Goal: Task Accomplishment & Management: Use online tool/utility

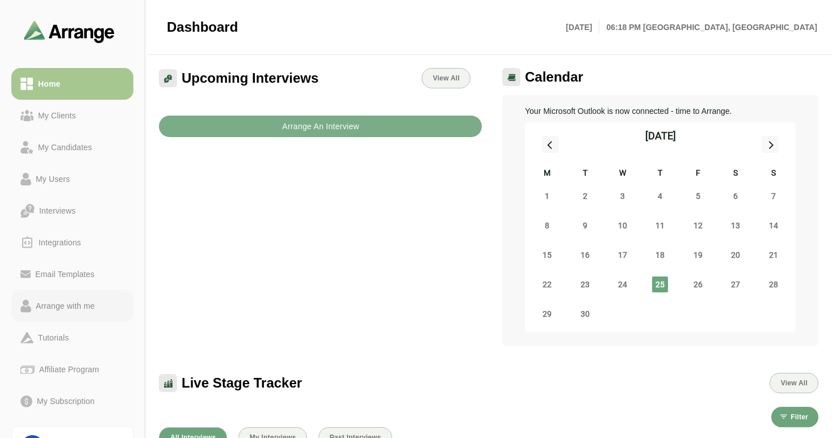
click at [69, 306] on div "Arrange with me" at bounding box center [65, 307] width 68 height 14
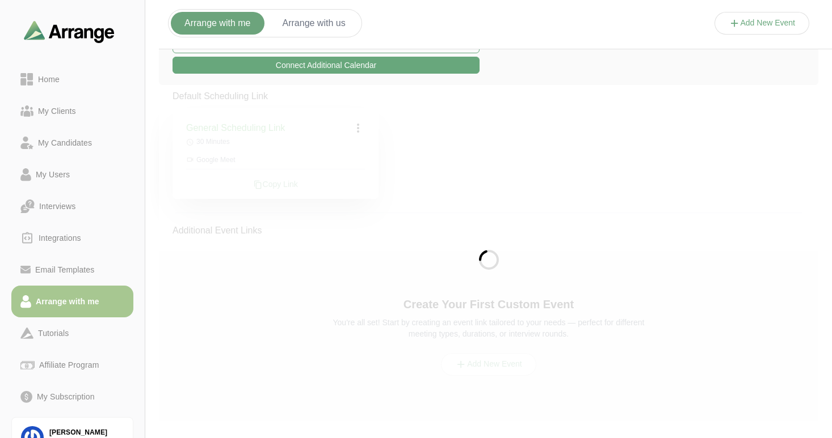
scroll to position [161, 0]
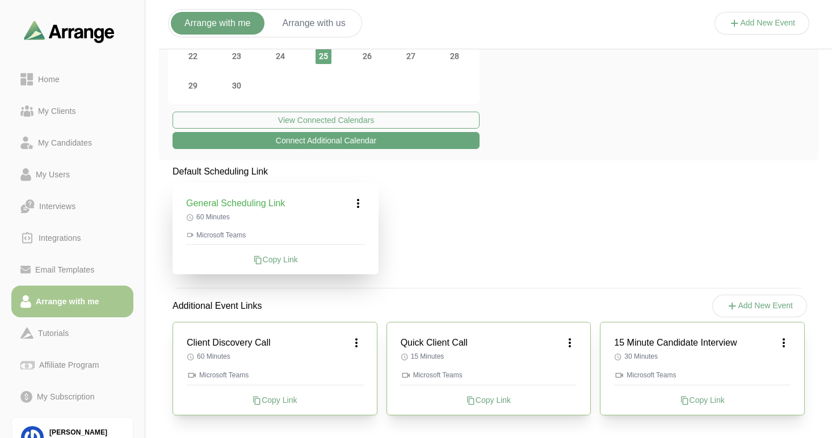
click at [357, 344] on icon at bounding box center [356, 343] width 14 height 14
click at [336, 374] on icon at bounding box center [334, 375] width 12 height 12
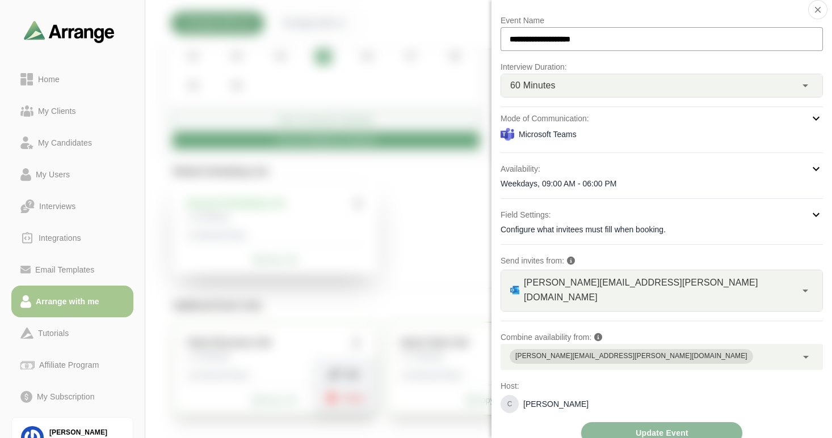
scroll to position [0, 0]
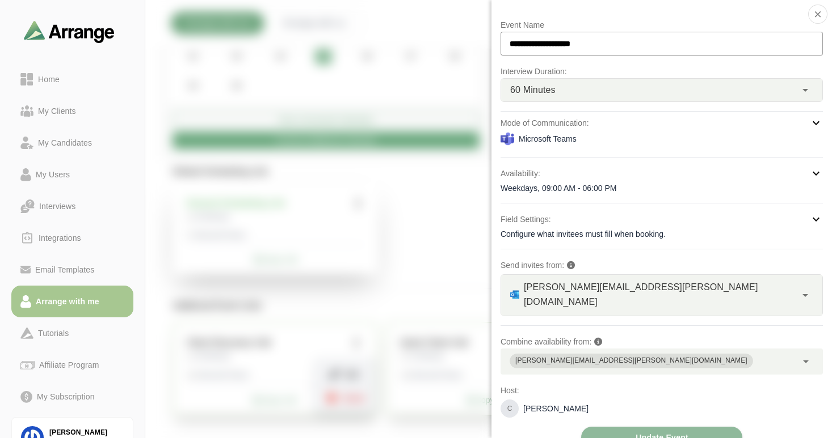
click at [813, 125] on icon at bounding box center [816, 123] width 14 height 14
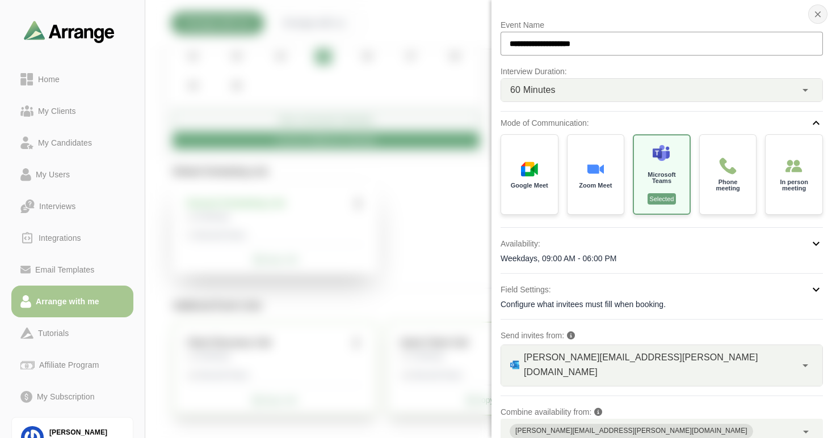
click at [812, 14] on icon "button" at bounding box center [817, 14] width 10 height 10
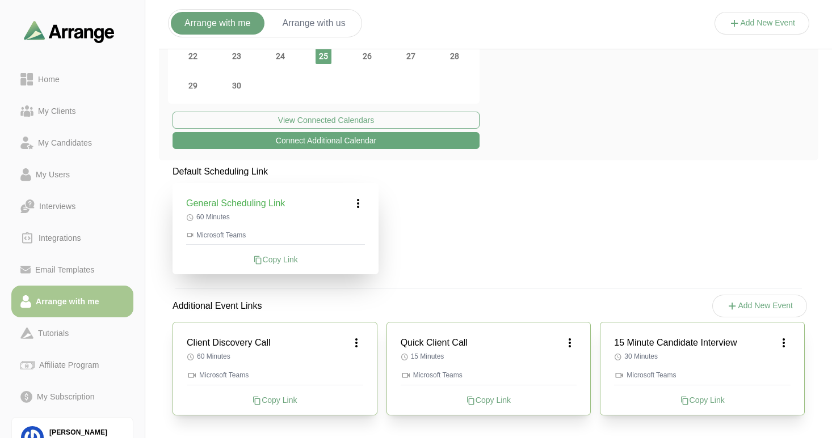
click at [570, 344] on icon at bounding box center [570, 343] width 14 height 14
click at [549, 370] on icon at bounding box center [548, 375] width 12 height 12
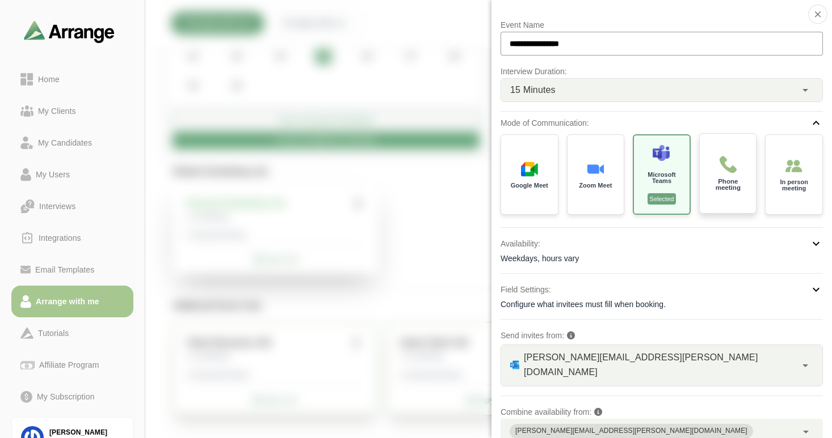
click at [719, 172] on img at bounding box center [728, 164] width 18 height 18
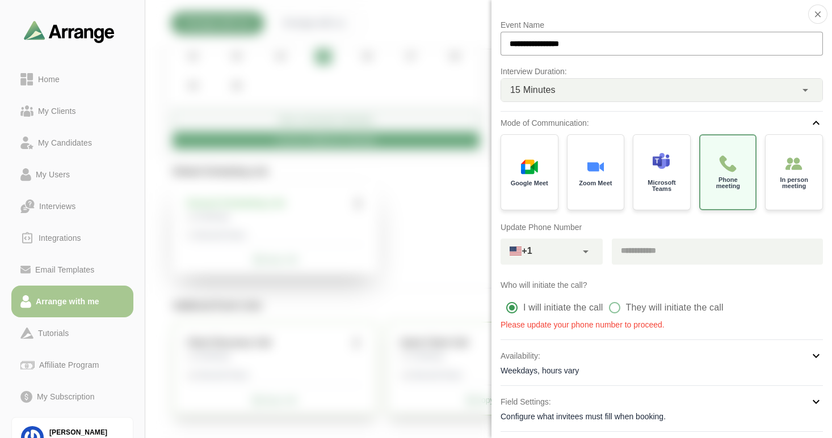
click at [562, 255] on input "text" at bounding box center [538, 251] width 76 height 16
type input "**********"
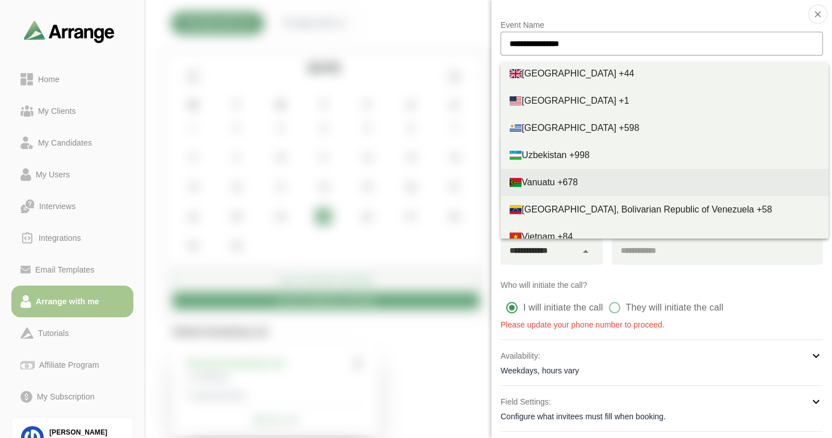
scroll to position [6241, 0]
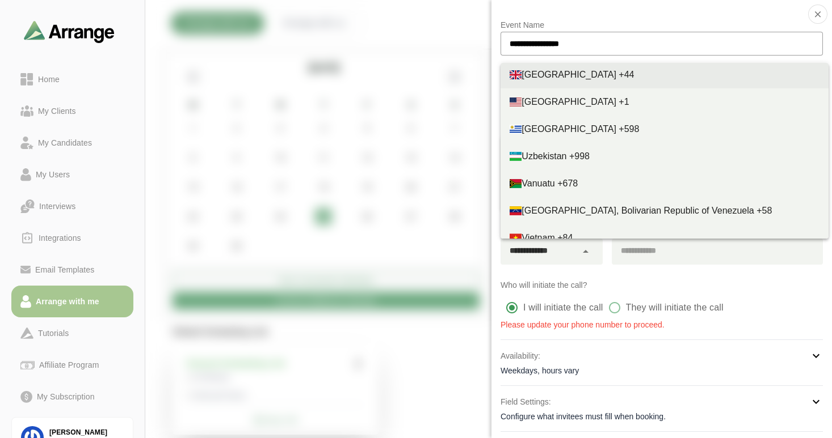
click at [577, 68] on div "[GEOGRAPHIC_DATA] +44" at bounding box center [664, 75] width 310 height 14
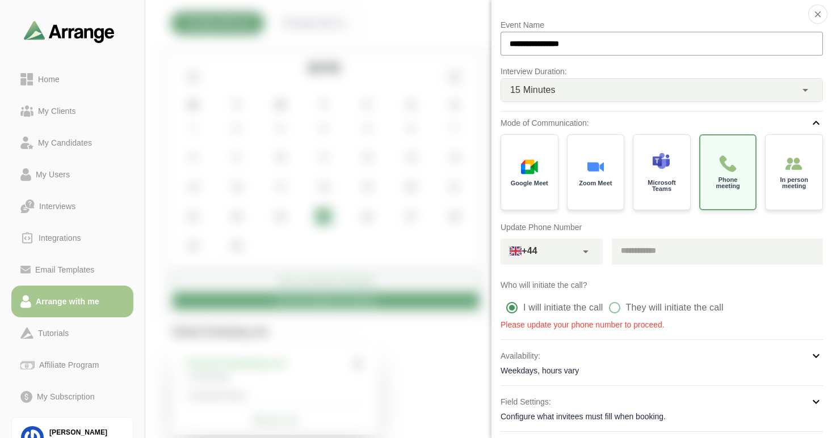
click at [643, 252] on input "tel" at bounding box center [711, 251] width 201 height 24
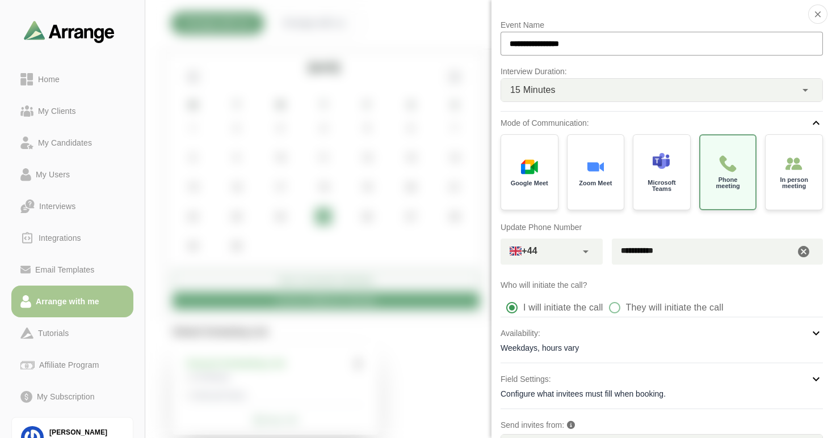
type input "**********"
click at [728, 285] on p "Who will initiate the call?" at bounding box center [661, 286] width 322 height 14
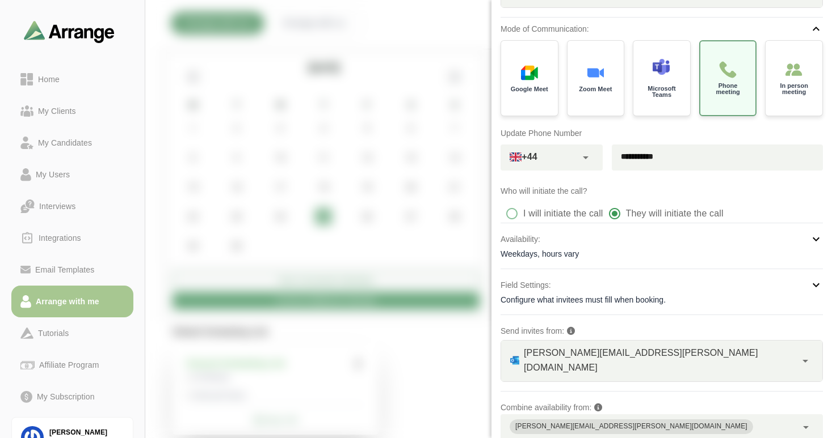
scroll to position [165, 0]
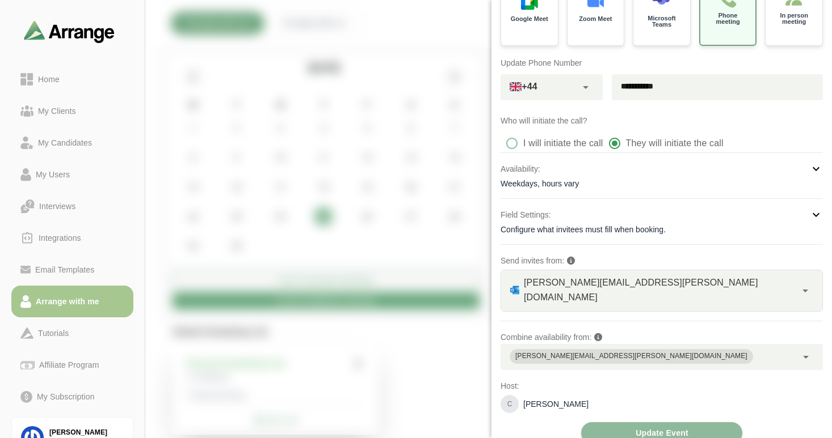
click at [800, 284] on icon at bounding box center [805, 291] width 14 height 14
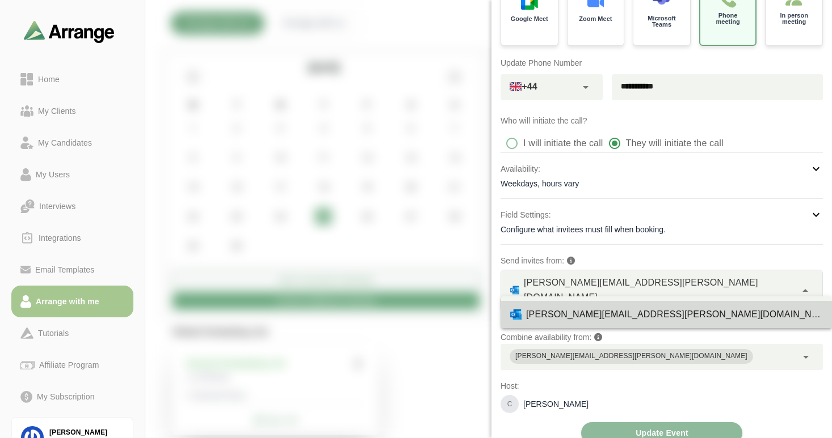
click at [800, 284] on icon at bounding box center [805, 291] width 14 height 14
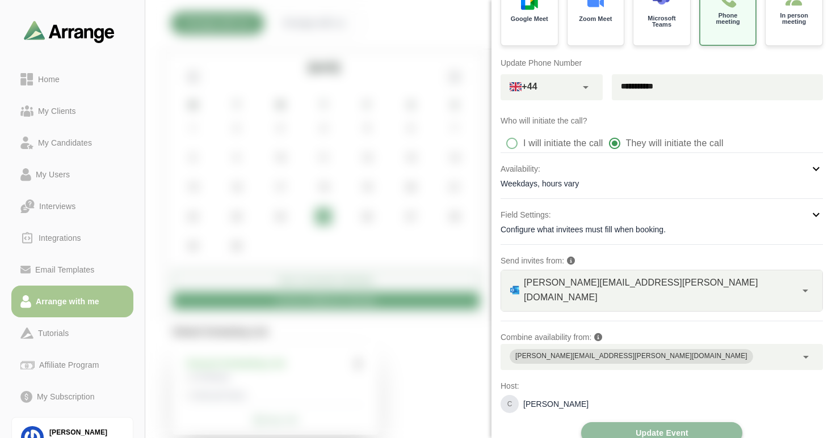
click at [623, 423] on button "Update Event" at bounding box center [661, 434] width 161 height 22
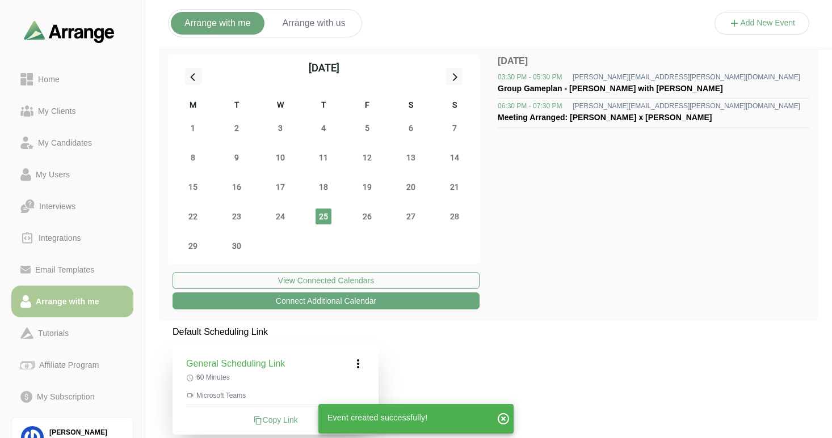
click at [91, 299] on div "Arrange with me" at bounding box center [67, 302] width 73 height 14
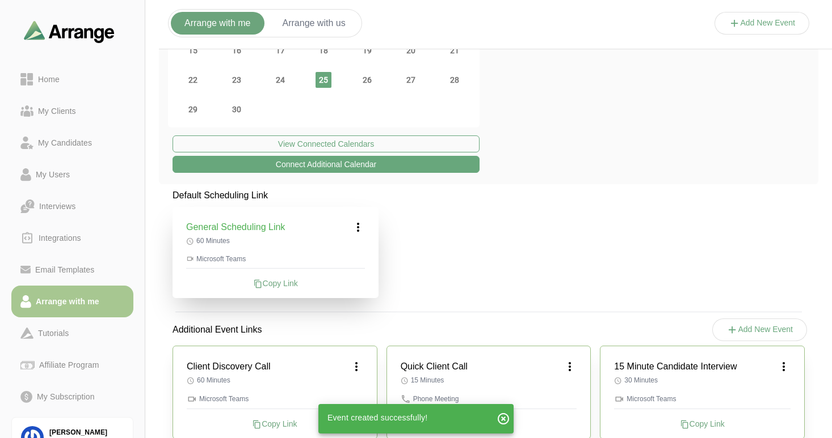
scroll to position [161, 0]
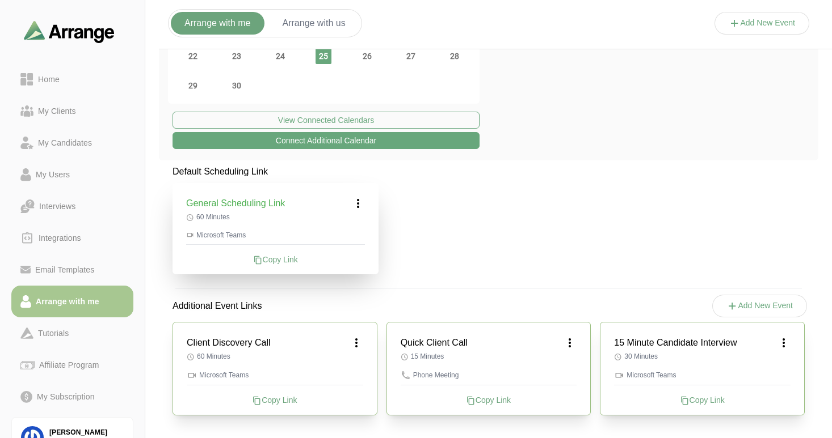
click at [781, 344] on icon at bounding box center [784, 343] width 14 height 14
click at [759, 371] on icon at bounding box center [762, 375] width 12 height 12
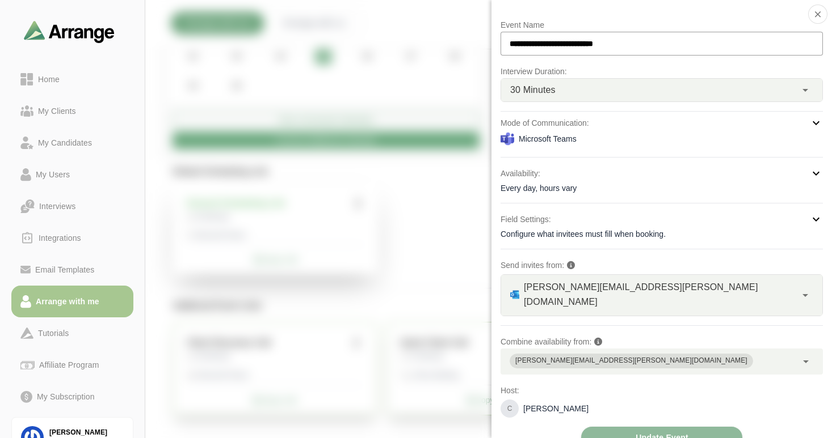
click at [824, 124] on div "**********" at bounding box center [661, 219] width 340 height 438
click at [815, 124] on icon at bounding box center [816, 123] width 14 height 14
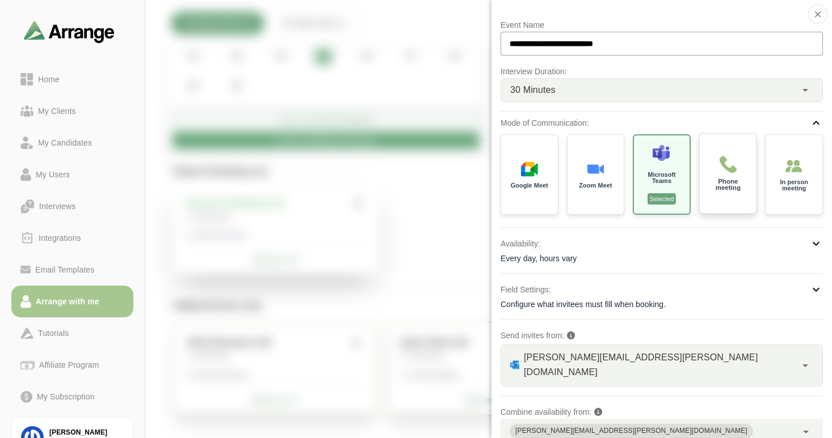
click at [710, 168] on div "Phone meeting" at bounding box center [728, 173] width 60 height 83
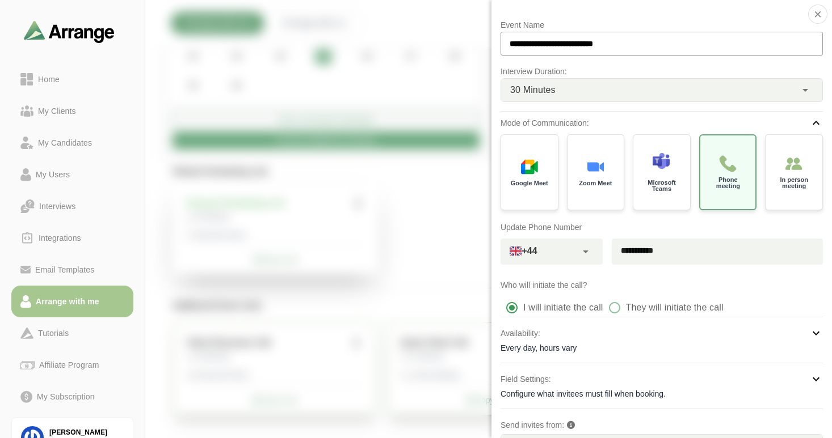
scroll to position [165, 0]
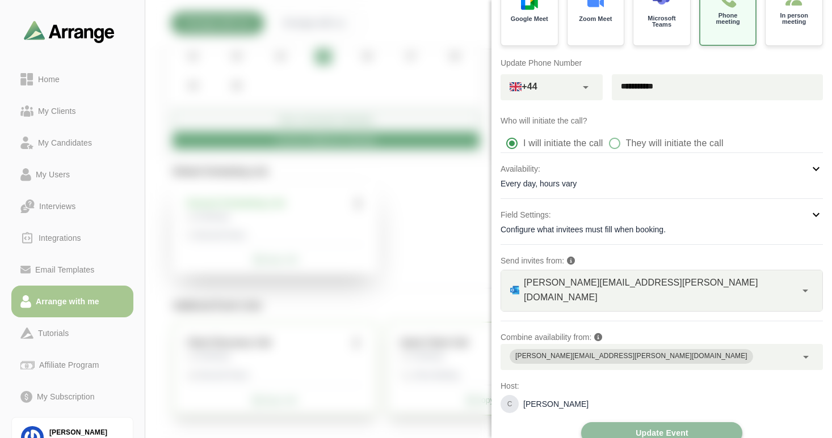
click at [642, 423] on span "Update Event" at bounding box center [661, 434] width 53 height 22
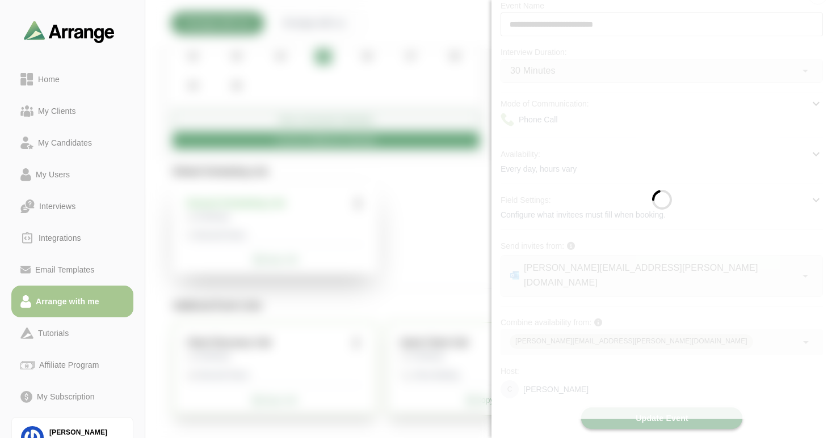
scroll to position [5, 0]
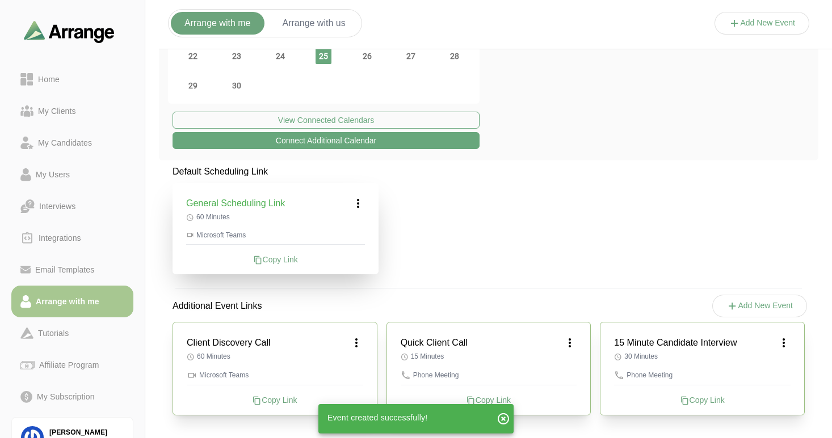
click at [502, 418] on icon "button" at bounding box center [503, 419] width 14 height 14
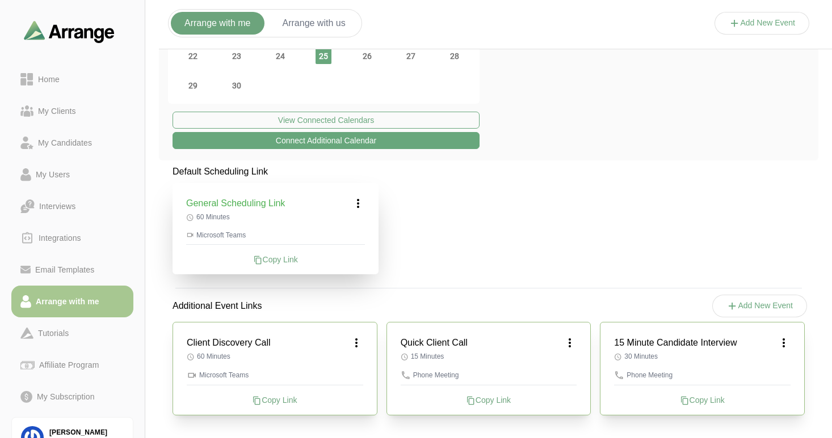
click at [356, 343] on icon at bounding box center [356, 343] width 14 height 14
click at [331, 374] on icon at bounding box center [334, 375] width 12 height 12
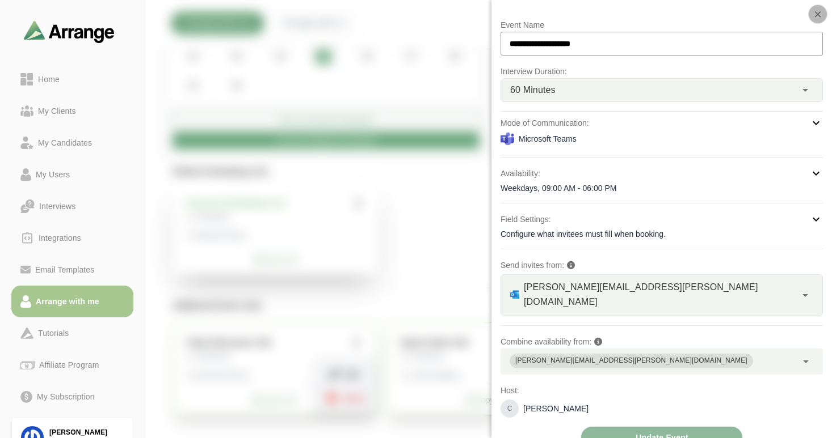
click at [815, 16] on icon "button" at bounding box center [817, 14] width 10 height 10
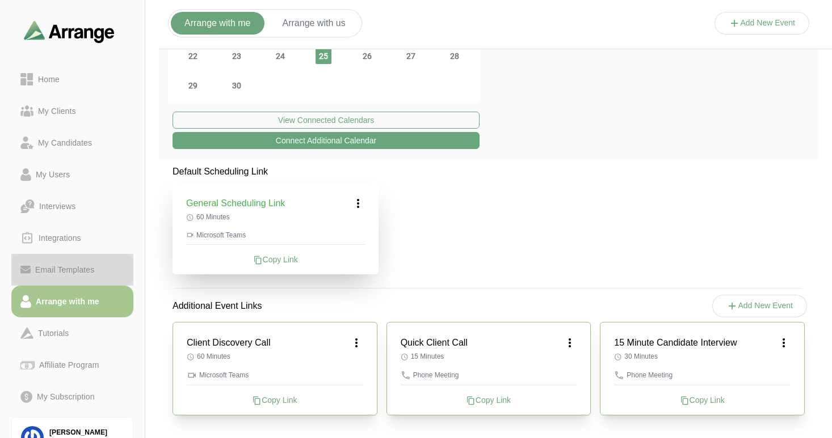
click at [73, 267] on div "Email Templates" at bounding box center [65, 270] width 68 height 14
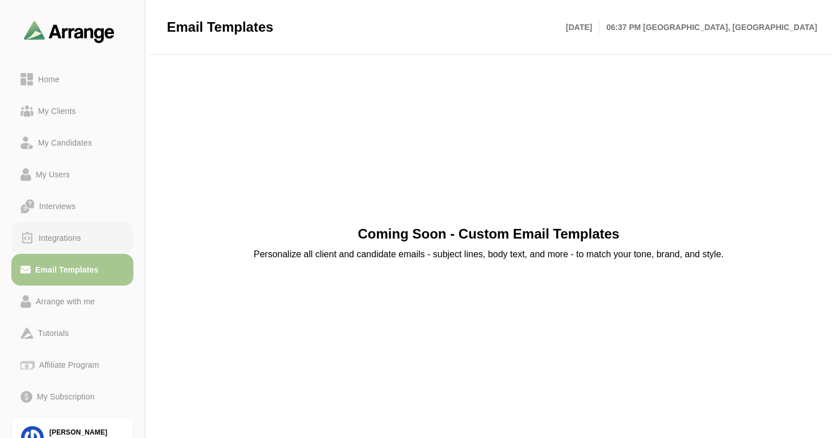
click at [69, 235] on div "Integrations" at bounding box center [60, 238] width 52 height 14
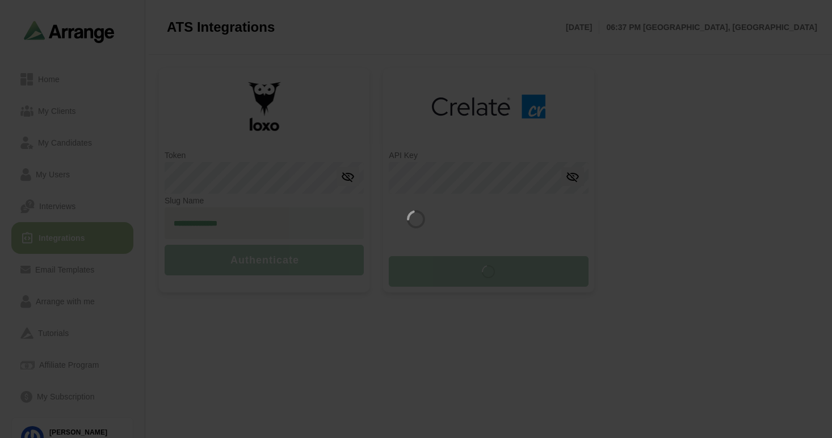
type input "**********"
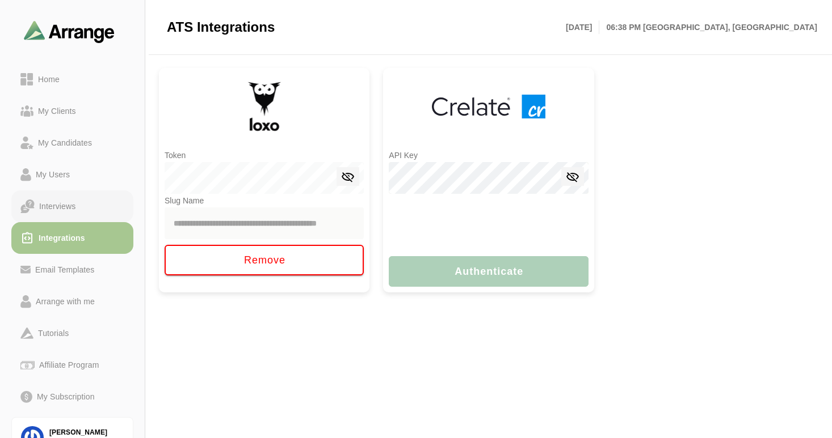
click at [58, 207] on div "Interviews" at bounding box center [57, 207] width 45 height 14
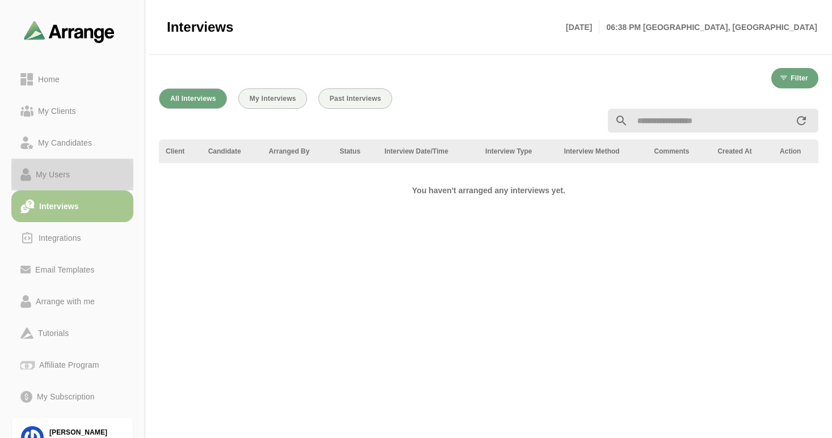
click at [55, 176] on div "My Users" at bounding box center [52, 175] width 43 height 14
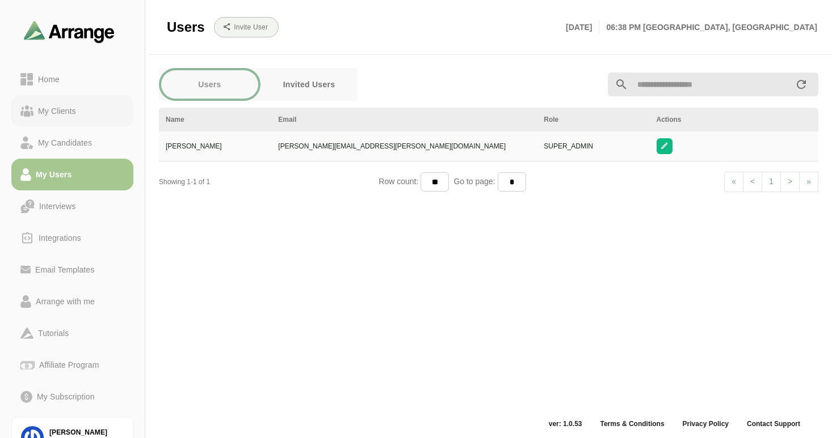
click at [55, 99] on link "My Clients" at bounding box center [72, 111] width 122 height 32
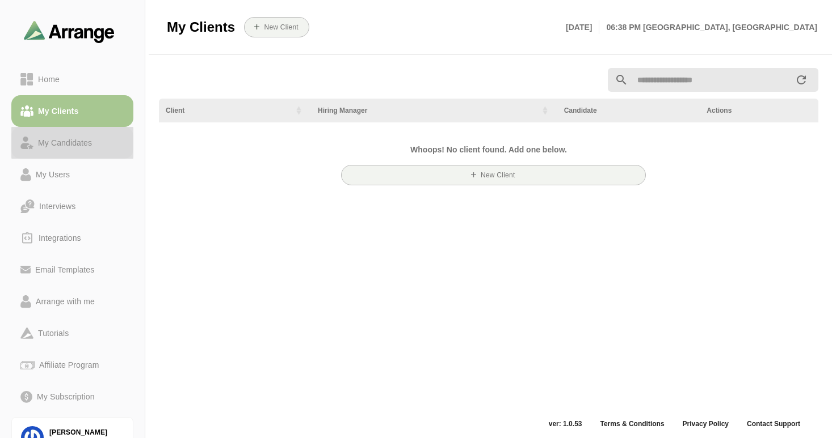
click at [52, 145] on div "My Candidates" at bounding box center [64, 143] width 63 height 14
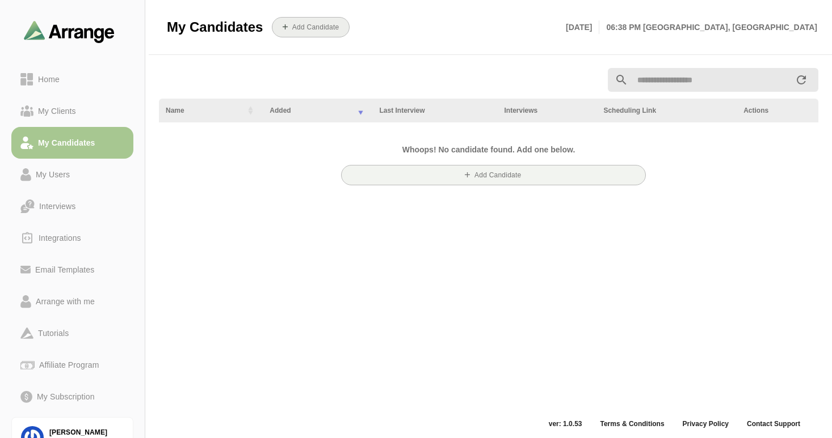
click at [302, 26] on b "Add Candidate" at bounding box center [316, 27] width 48 height 8
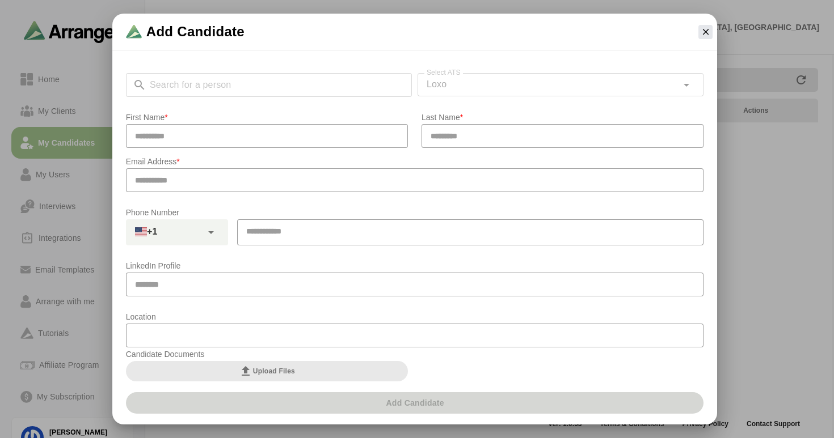
click at [261, 89] on div "Search for a person Search for a person Select ATS Loxo **** Select ATS" at bounding box center [415, 85] width 578 height 24
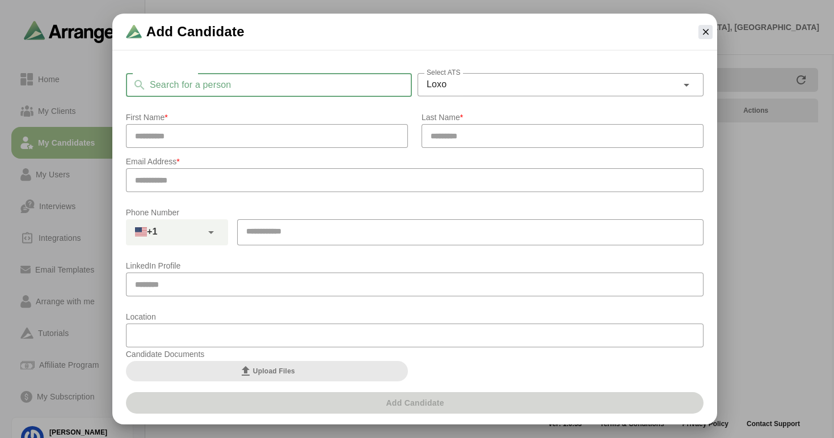
click at [208, 86] on input "Search for a person" at bounding box center [278, 85] width 265 height 24
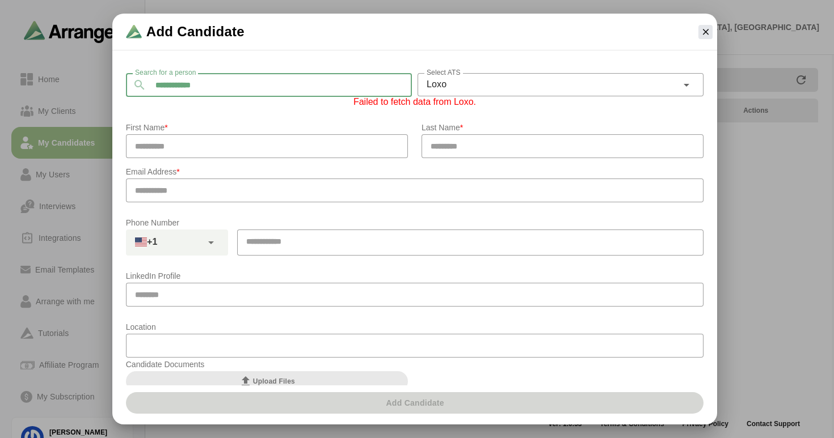
drag, startPoint x: 225, startPoint y: 90, endPoint x: 153, endPoint y: 87, distance: 72.1
click at [153, 87] on input "**********" at bounding box center [278, 85] width 265 height 24
type input "**********"
drag, startPoint x: 234, startPoint y: 91, endPoint x: 146, endPoint y: 85, distance: 88.1
click at [146, 85] on input "**********" at bounding box center [278, 85] width 265 height 24
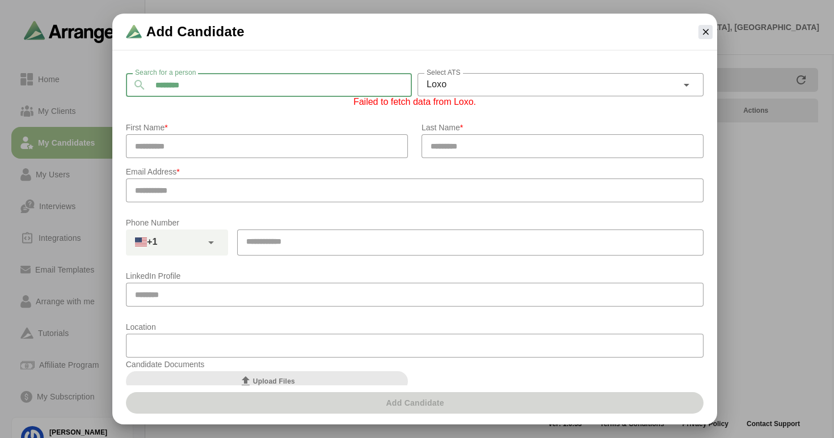
click at [444, 88] on span "Loxo" at bounding box center [437, 84] width 20 height 15
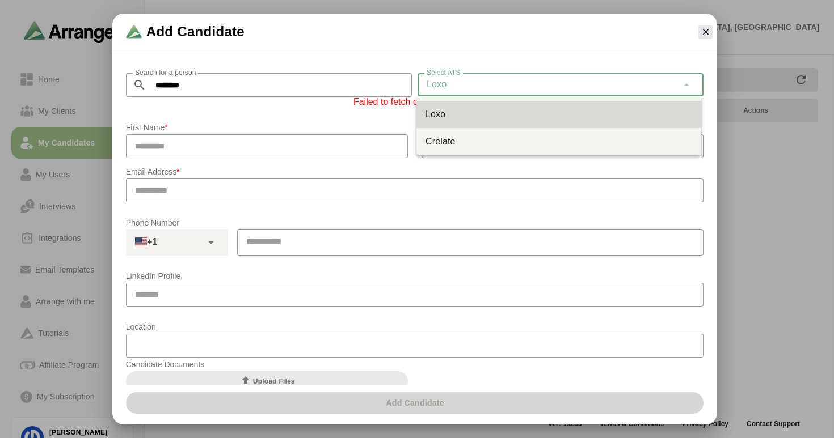
click at [444, 88] on span "Loxo" at bounding box center [437, 84] width 20 height 15
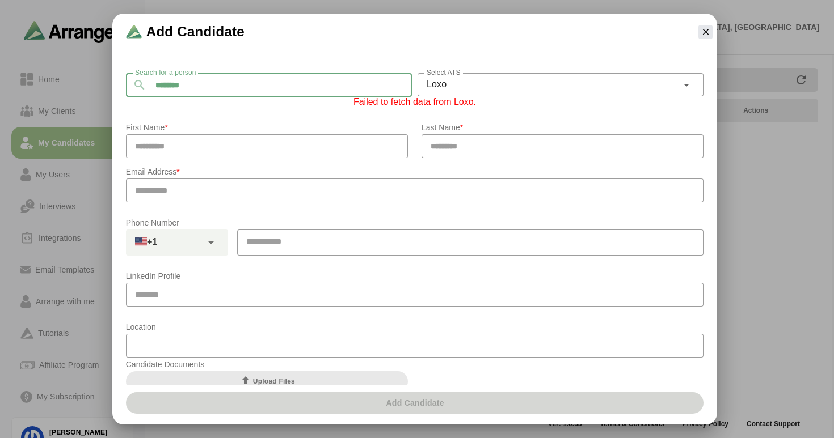
click at [290, 88] on input "********" at bounding box center [278, 85] width 265 height 24
drag, startPoint x: 290, startPoint y: 88, endPoint x: 153, endPoint y: 86, distance: 136.7
click at [153, 86] on input "********" at bounding box center [278, 85] width 265 height 24
click at [205, 88] on input "********" at bounding box center [278, 85] width 265 height 24
drag, startPoint x: 218, startPoint y: 88, endPoint x: 149, endPoint y: 85, distance: 69.9
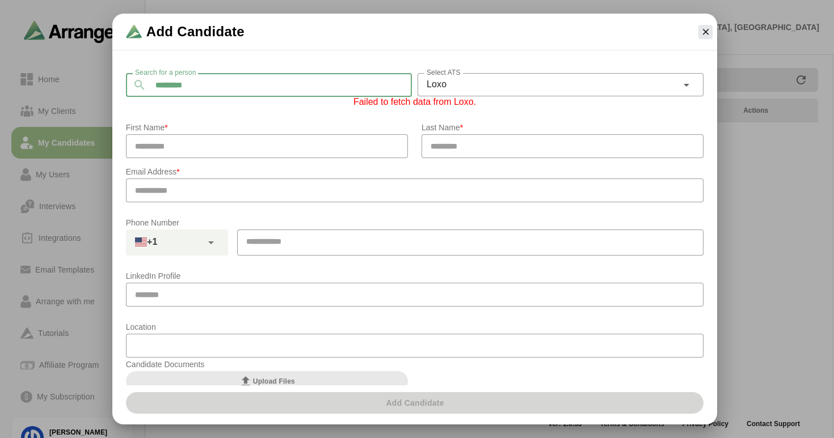
click at [149, 85] on input "********" at bounding box center [278, 85] width 265 height 24
drag, startPoint x: 188, startPoint y: 83, endPoint x: 126, endPoint y: 83, distance: 62.4
click at [126, 83] on div "Search for a person ****** Search for a person" at bounding box center [269, 85] width 286 height 24
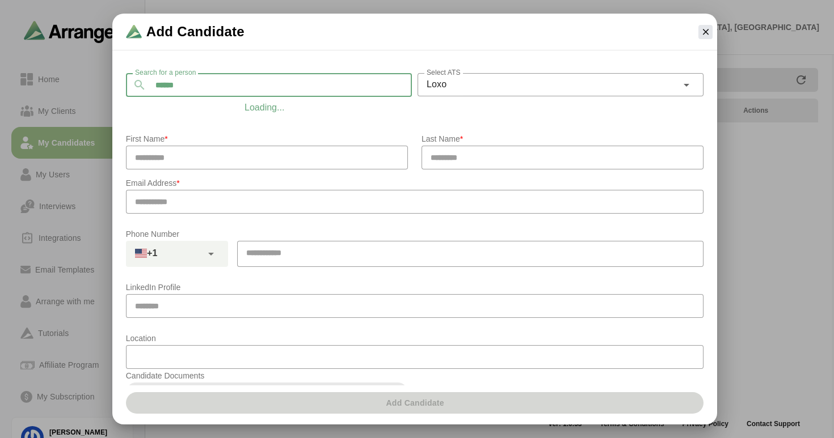
type input "******"
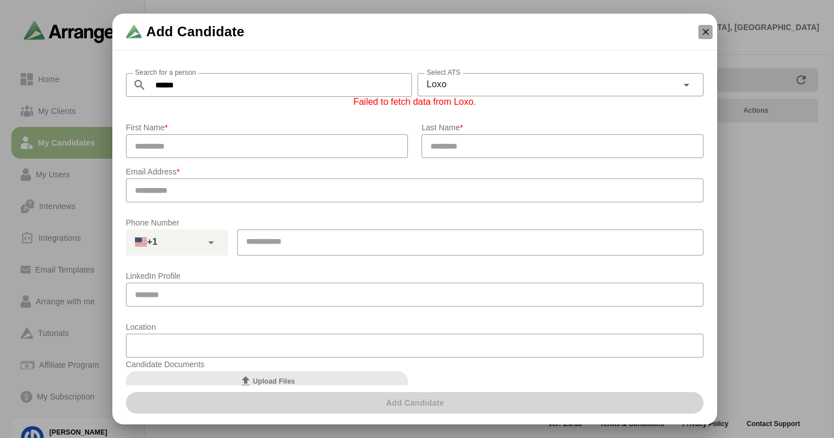
click at [703, 33] on icon "button" at bounding box center [706, 32] width 10 height 10
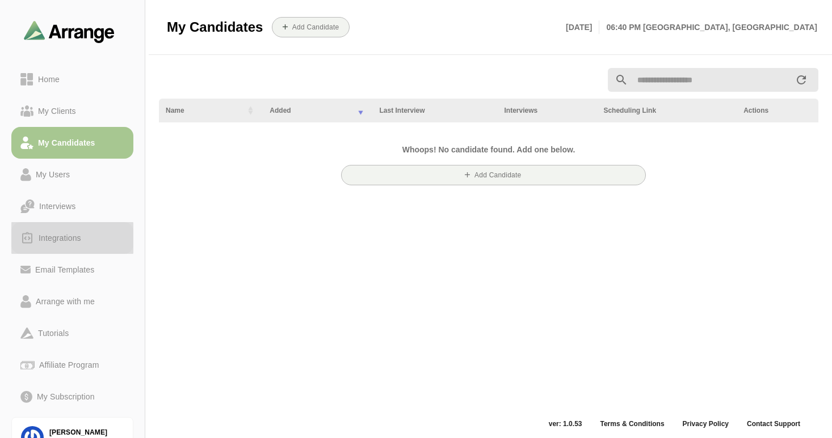
click at [68, 239] on div "Integrations" at bounding box center [60, 238] width 52 height 14
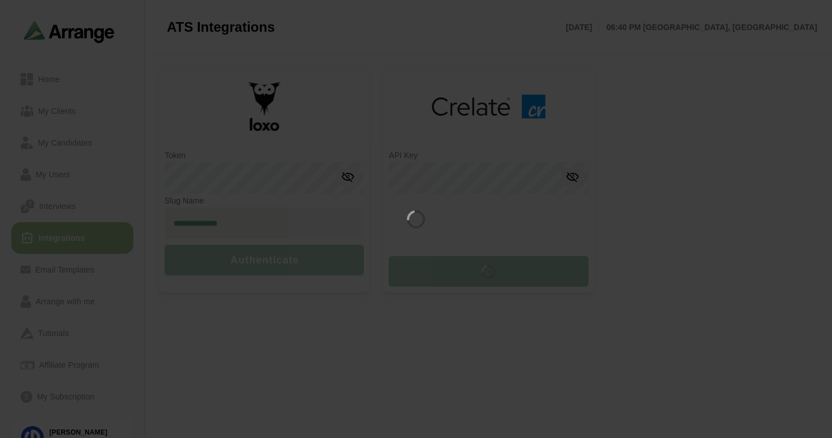
type input "**********"
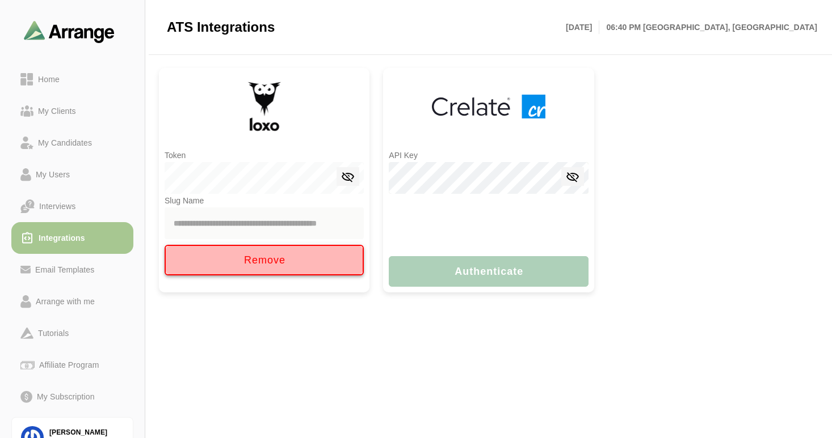
click at [273, 265] on span "Remove" at bounding box center [264, 261] width 43 height 12
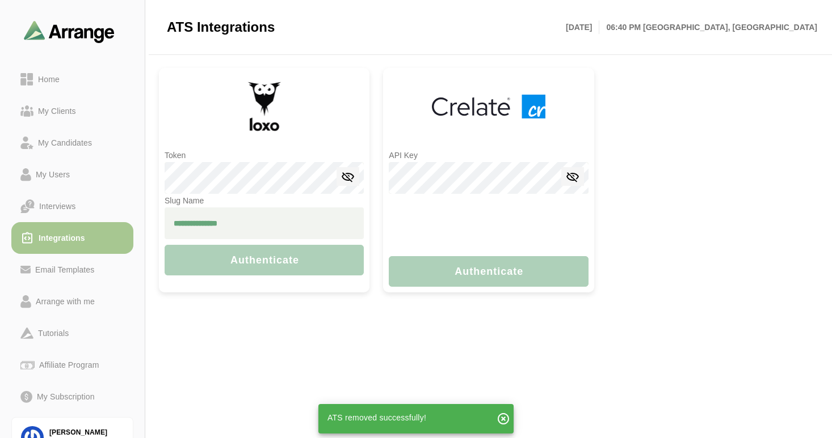
click at [158, 175] on div "Token Slug Name Authenticate API Key Authenticate" at bounding box center [488, 180] width 686 height 243
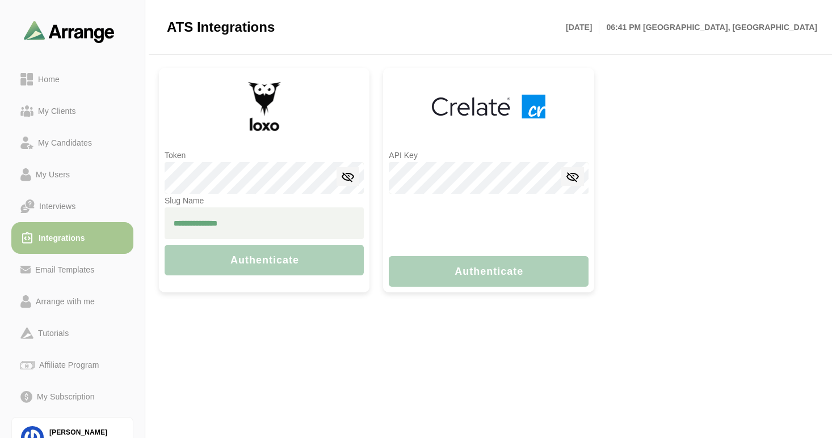
click at [201, 225] on input "text" at bounding box center [264, 224] width 199 height 32
paste input "**********"
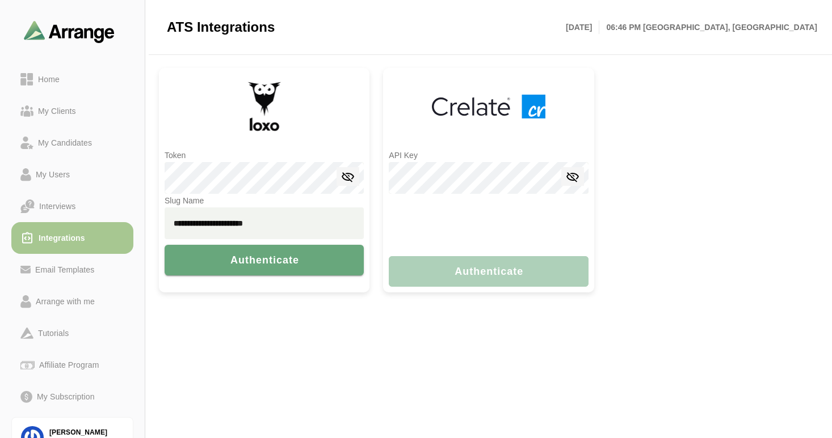
drag, startPoint x: 280, startPoint y: 222, endPoint x: 134, endPoint y: 215, distance: 145.4
click at [134, 215] on div "**********" at bounding box center [416, 219] width 832 height 438
click at [170, 223] on input "**********" at bounding box center [264, 224] width 199 height 32
type input "**********"
click at [261, 260] on span "Authenticate" at bounding box center [264, 261] width 70 height 12
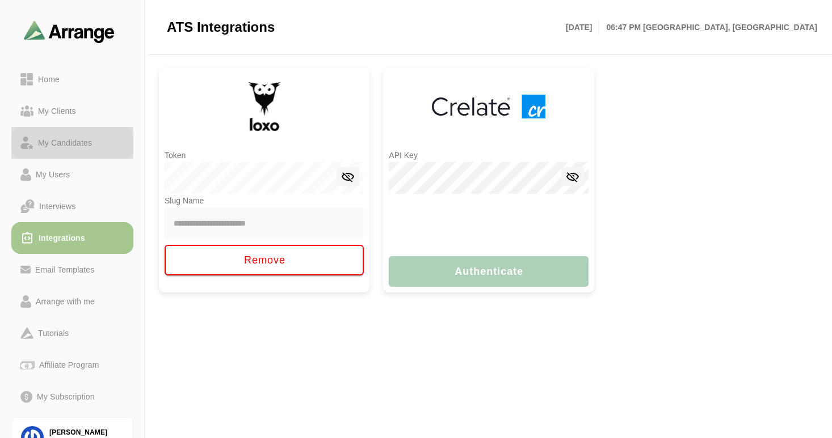
click at [65, 144] on div "My Candidates" at bounding box center [64, 143] width 63 height 14
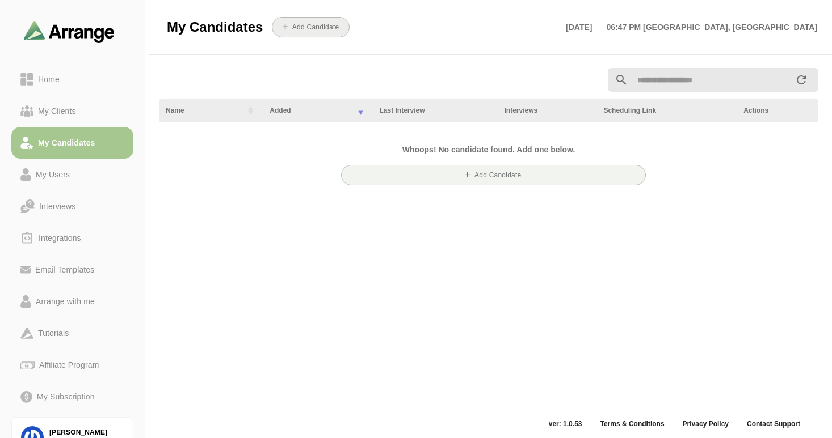
click at [298, 28] on b "Add Candidate" at bounding box center [316, 27] width 48 height 8
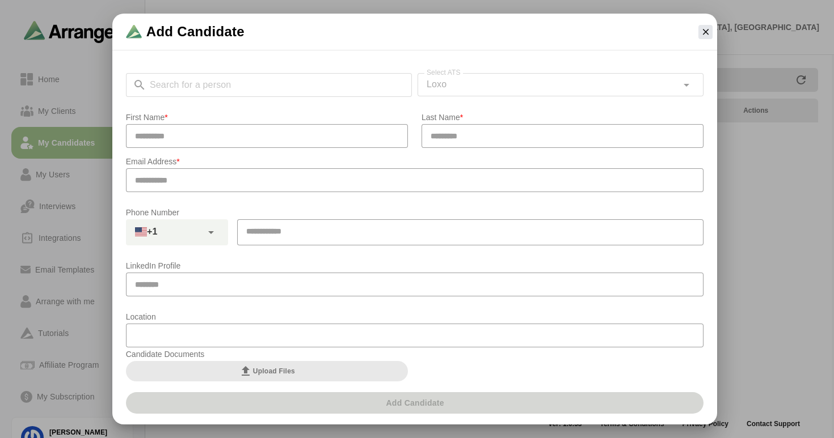
click at [231, 87] on div "Search for a person Search for a person Select ATS Loxo **** Select ATS" at bounding box center [415, 85] width 578 height 24
click at [235, 88] on input "Search for a person" at bounding box center [278, 85] width 265 height 24
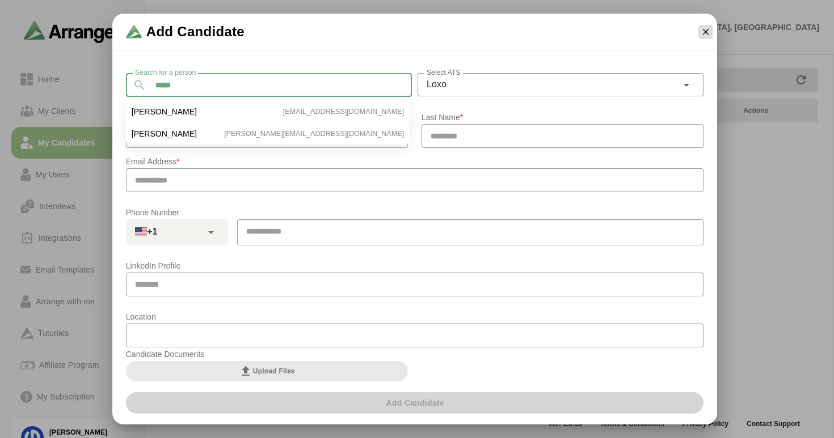
type input "*****"
click at [703, 36] on icon "button" at bounding box center [706, 32] width 10 height 10
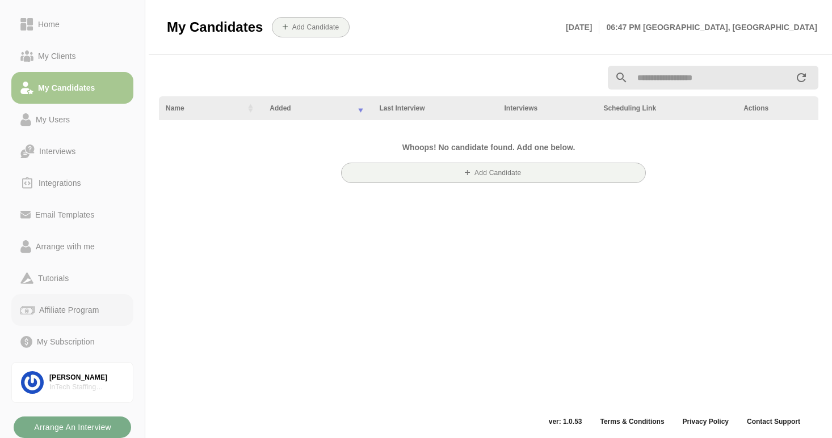
scroll to position [4, 0]
click at [54, 151] on div "Interviews" at bounding box center [57, 152] width 45 height 14
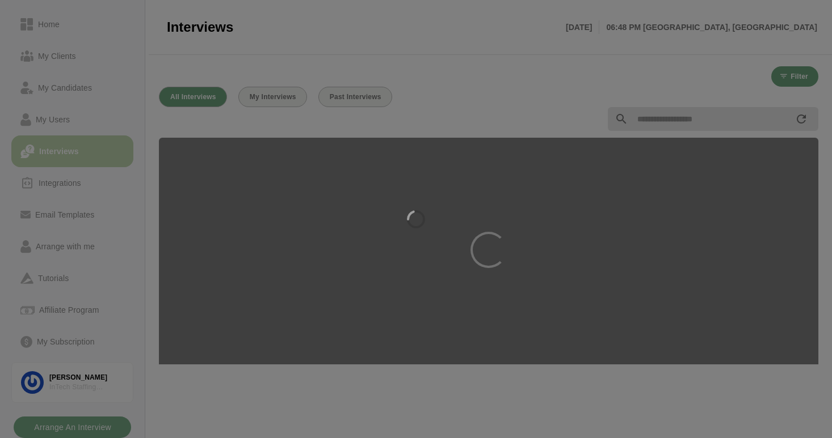
scroll to position [2, 0]
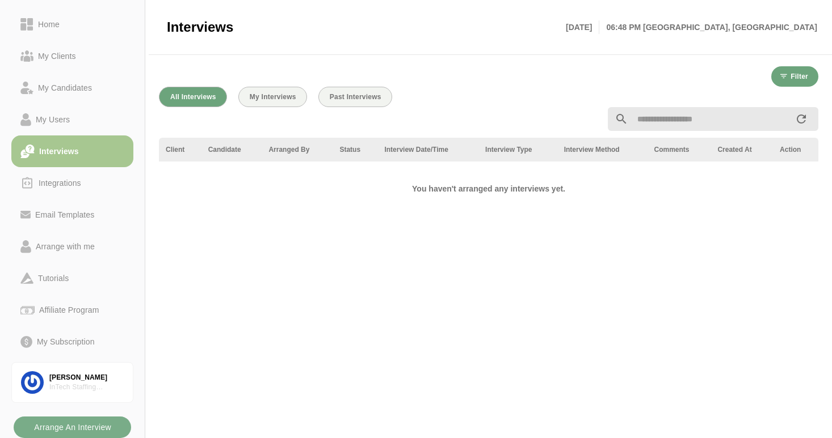
click at [293, 125] on div at bounding box center [376, 119] width 449 height 14
click at [43, 24] on div "Home" at bounding box center [48, 25] width 31 height 14
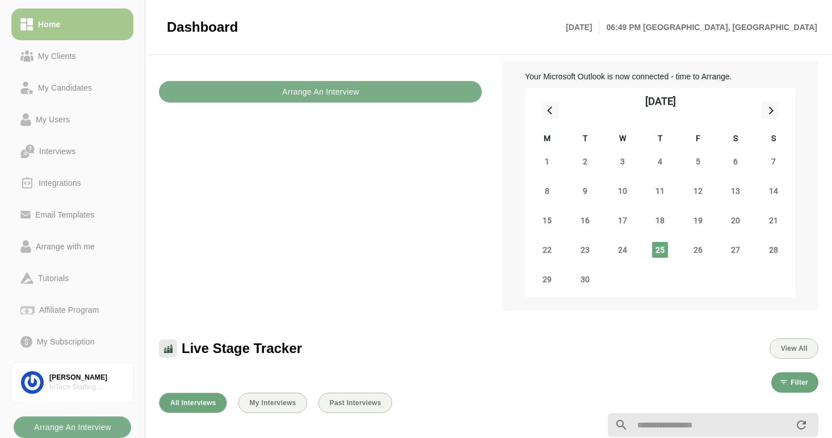
scroll to position [262, 0]
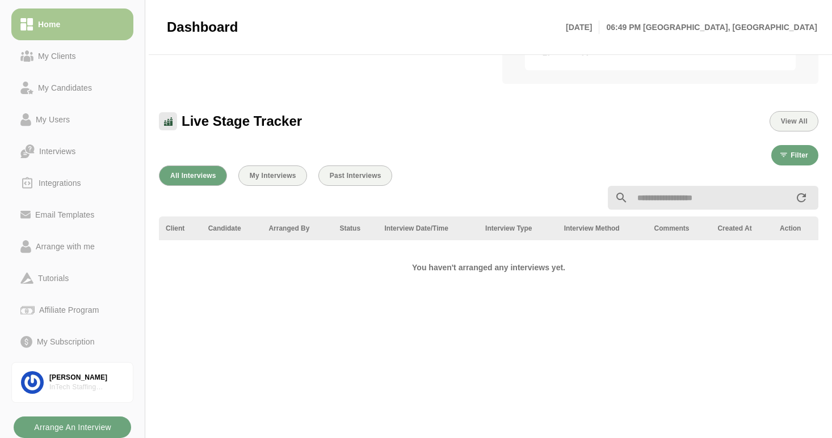
click at [84, 429] on b "Arrange An Interview" at bounding box center [72, 428] width 78 height 22
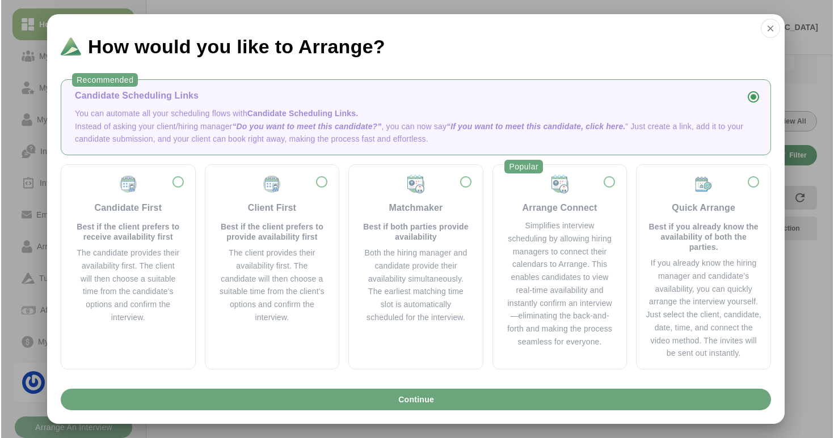
scroll to position [0, 0]
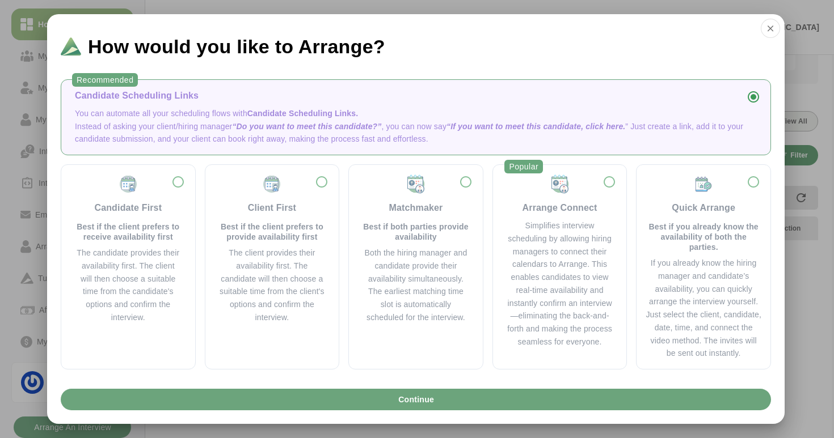
click at [234, 138] on p "Instead of asking your client/hiring manager “Do you want to meet this candidat…" at bounding box center [416, 133] width 682 height 26
click at [213, 121] on p "Instead of asking your client/hiring manager “Do you want to meet this candidat…" at bounding box center [416, 133] width 682 height 26
click at [280, 113] on span "Candidate Scheduling Links." at bounding box center [302, 113] width 111 height 9
click at [317, 112] on span "Candidate Scheduling Links." at bounding box center [302, 113] width 111 height 9
click at [322, 112] on span "Candidate Scheduling Links." at bounding box center [302, 113] width 111 height 9
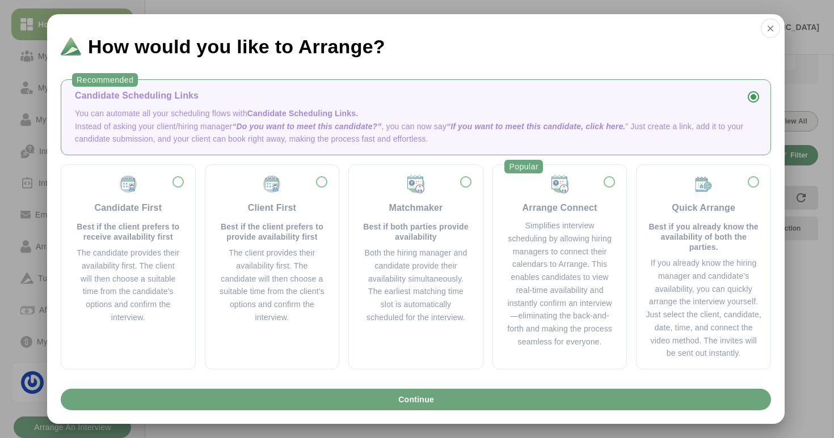
click at [322, 112] on span "Candidate Scheduling Links." at bounding box center [302, 113] width 111 height 9
click at [322, 113] on span "Candidate Scheduling Links." at bounding box center [302, 113] width 111 height 9
click at [290, 113] on span "Candidate Scheduling Links." at bounding box center [302, 113] width 111 height 9
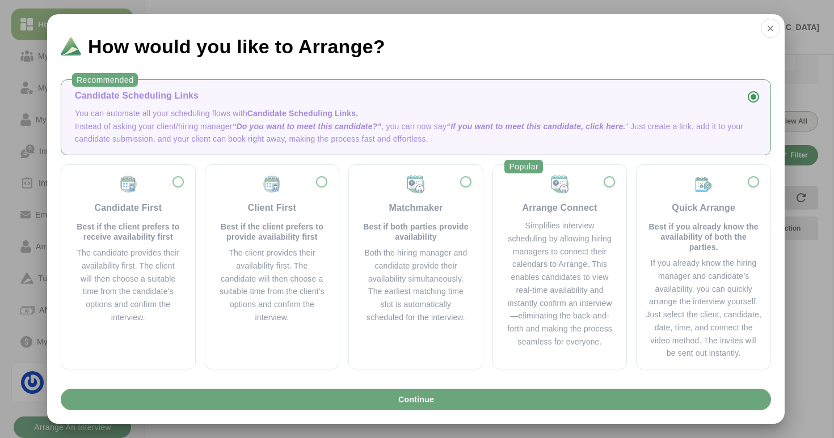
click at [290, 126] on span "“Do you want to meet this candidate?”" at bounding box center [306, 126] width 149 height 9
click at [538, 126] on span "“If you want to meet this candidate, click here." at bounding box center [535, 126] width 179 height 9
click at [613, 128] on span "“If you want to meet this candidate, click here." at bounding box center [535, 126] width 179 height 9
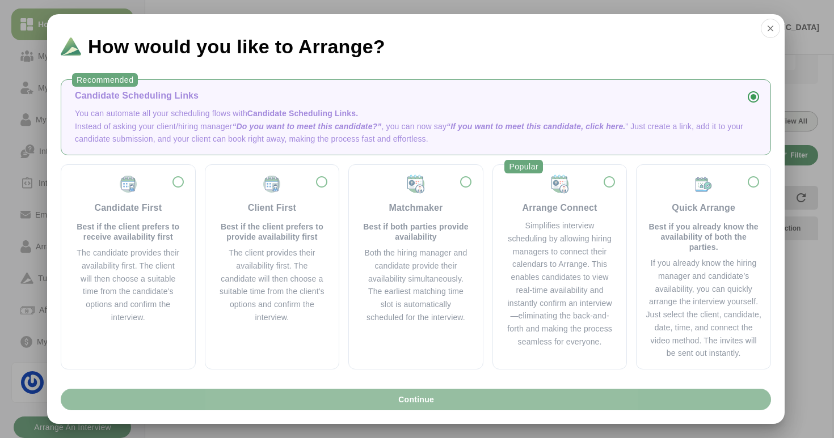
click at [360, 399] on button "Continue" at bounding box center [416, 400] width 710 height 22
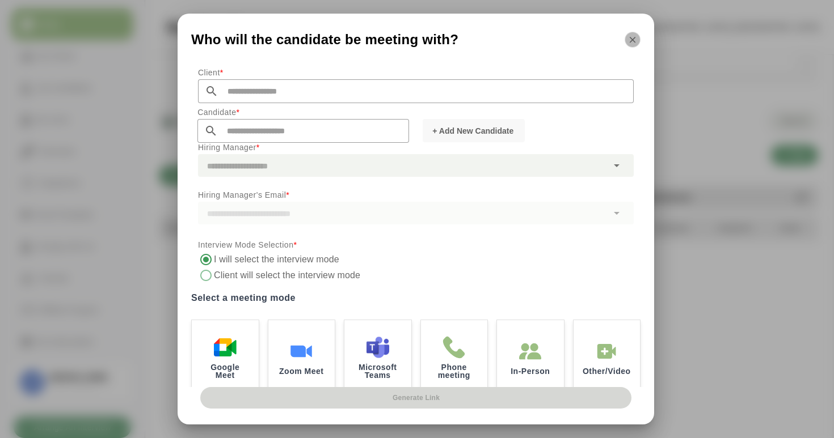
click at [632, 43] on icon "button" at bounding box center [632, 40] width 10 height 10
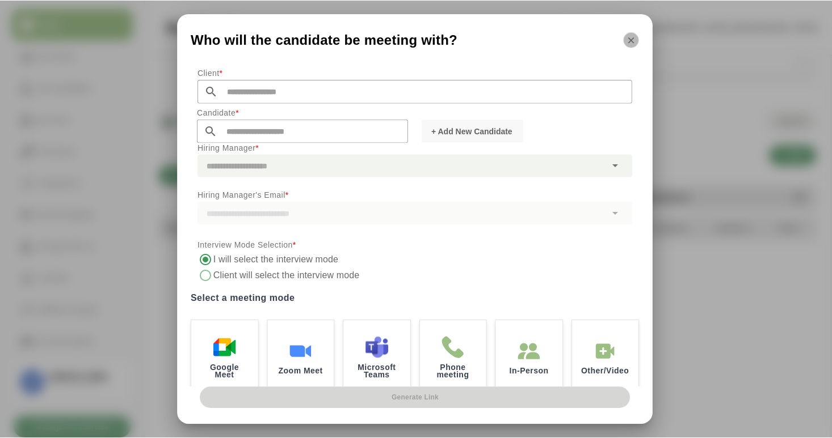
scroll to position [262, 0]
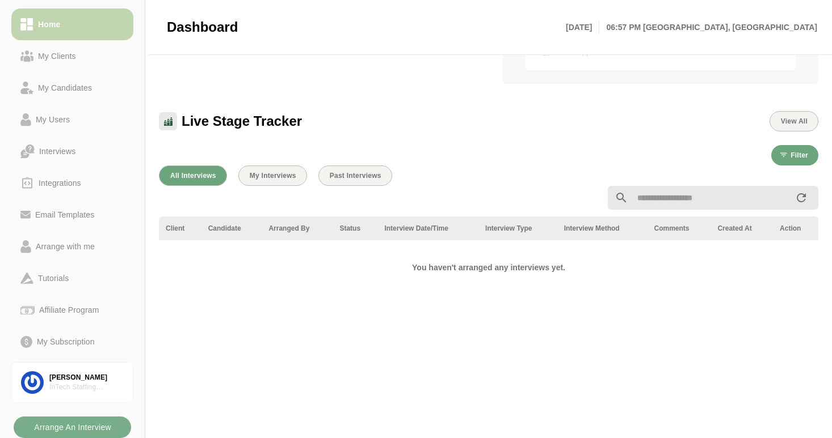
click at [54, 28] on div "Home" at bounding box center [48, 25] width 31 height 14
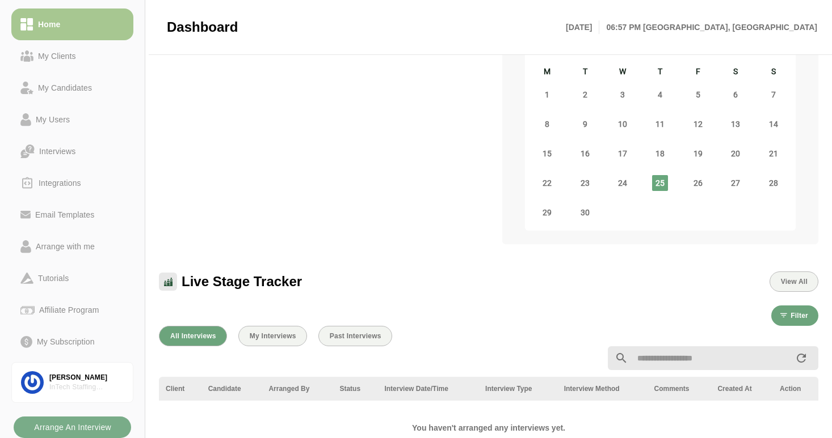
scroll to position [300, 0]
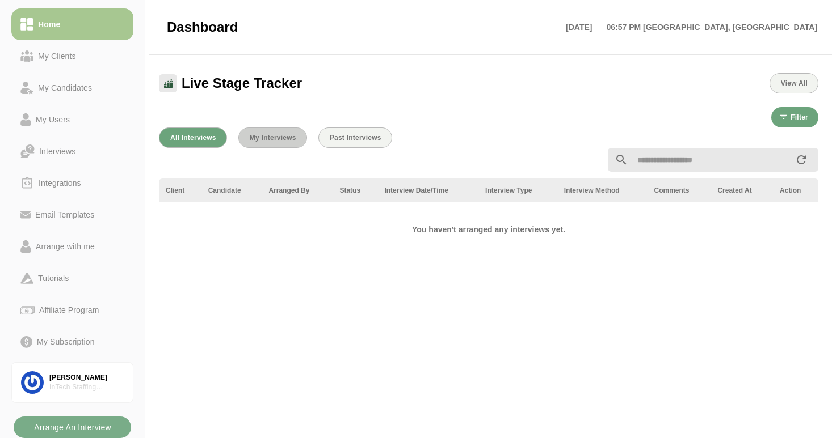
click at [265, 140] on span "My Interviews" at bounding box center [272, 138] width 47 height 8
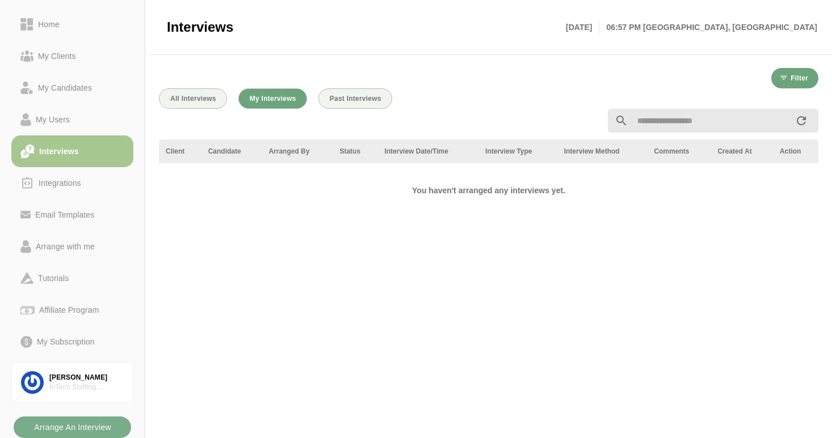
click at [433, 94] on div "All Interviews My Interviews Past Interviews" at bounding box center [488, 98] width 659 height 20
click at [443, 54] on div "Interviews [DATE] 06:57 PM [GEOGRAPHIC_DATA], [GEOGRAPHIC_DATA]" at bounding box center [492, 27] width 650 height 54
click at [58, 158] on link "Interviews" at bounding box center [72, 152] width 122 height 32
click at [48, 22] on div "Home" at bounding box center [48, 25] width 31 height 14
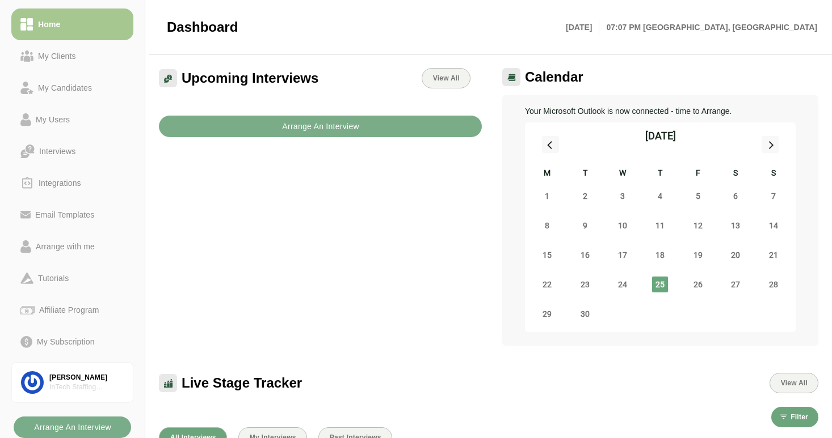
scroll to position [373, 0]
